Goal: Find specific page/section

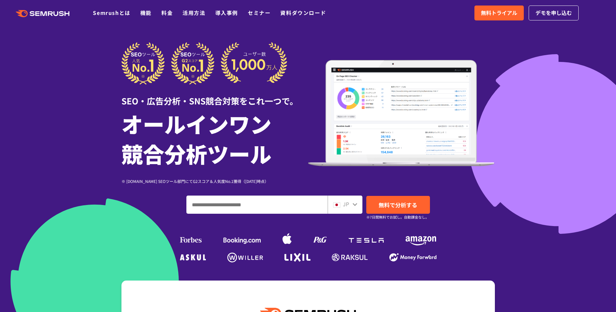
click at [374, 16] on div ".cls {fill: #FF642D;} .cls {fill: #FF642D;} Semrushとは 機能 料金 活用方法 導入事例 セミナー 資料ダウ…" at bounding box center [308, 12] width 616 height 19
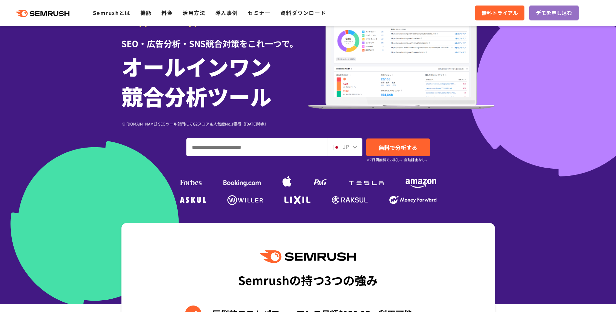
scroll to position [162, 0]
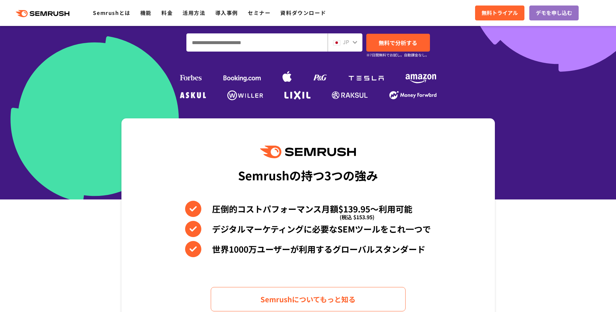
click at [309, 41] on input "ドメイン、キーワードまたはURLを入力してください" at bounding box center [257, 43] width 141 height 18
click at [350, 42] on div "JP" at bounding box center [343, 42] width 21 height 8
click at [353, 43] on icon at bounding box center [354, 42] width 5 height 5
click at [357, 43] on icon at bounding box center [354, 42] width 5 height 5
click at [351, 43] on div "JP" at bounding box center [343, 42] width 21 height 8
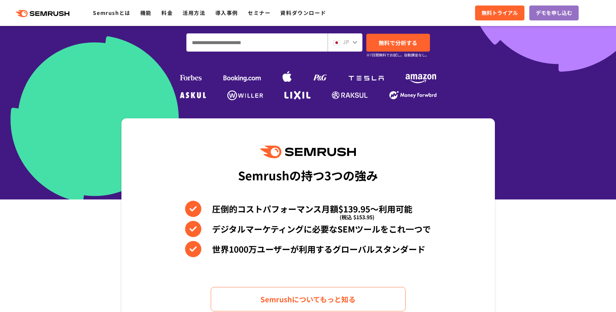
click at [343, 42] on span "JP" at bounding box center [346, 42] width 6 height 8
click at [337, 44] on img at bounding box center [336, 42] width 7 height 5
click at [51, 12] on icon at bounding box center [51, 13] width 5 height 5
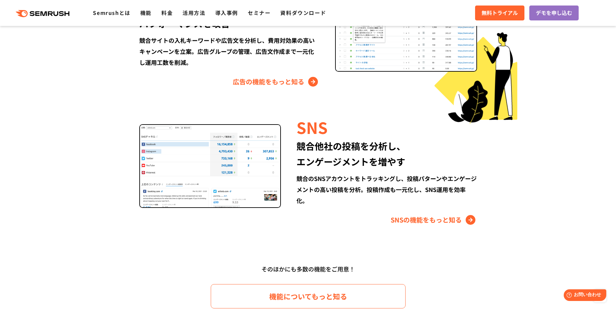
scroll to position [2255, 0]
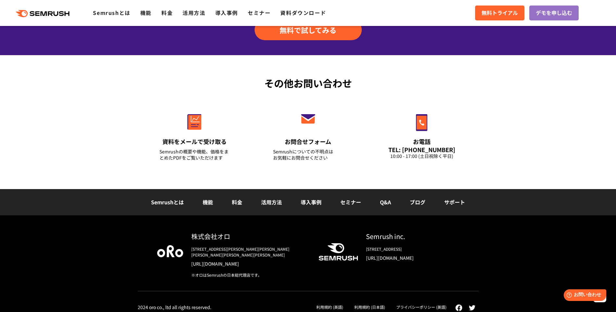
click at [431, 306] on div "株式会社オロ 〒153-0063　東京都目黒区目黒3-9-1 目黒須田ビル https://www.oro.com/ja/ ※オロはSemrushの日本総代理…" at bounding box center [308, 267] width 616 height 103
click at [433, 304] on link "プライバシーポリシー (英語)" at bounding box center [421, 307] width 50 height 6
